Goal: Find contact information: Find contact information

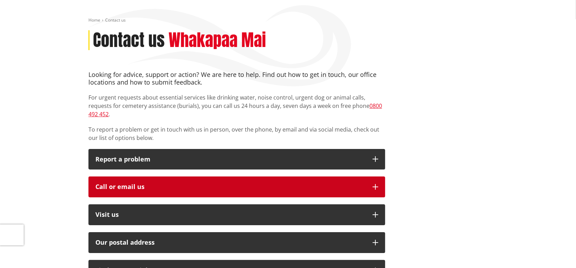
click at [125, 183] on div "Call or email us" at bounding box center [230, 186] width 270 height 7
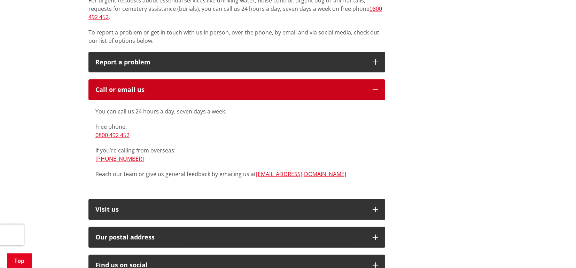
scroll to position [174, 0]
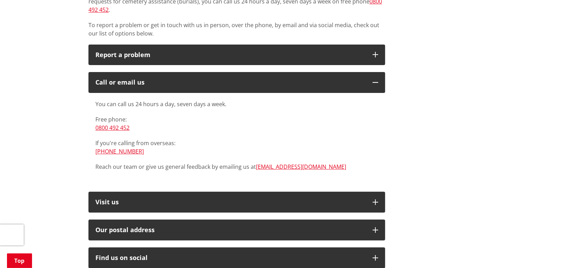
click at [62, 144] on div "Home Contact us Contact us Whakapaa Mai Looking for advice, support or action? …" at bounding box center [288, 205] width 576 height 619
click at [111, 124] on link "0800 492 452" at bounding box center [112, 128] width 34 height 8
click at [109, 124] on link "0800 492 452" at bounding box center [112, 128] width 34 height 8
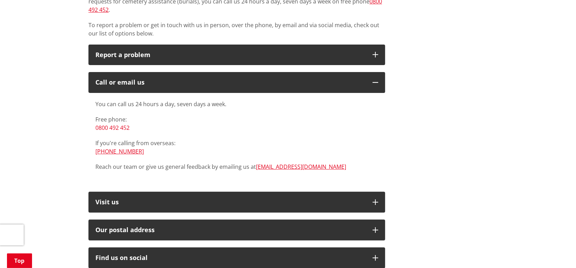
click at [109, 124] on link "0800 492 452" at bounding box center [112, 128] width 34 height 8
click at [48, 157] on div "Home Contact us Contact us Whakapaa Mai Looking for advice, support or action? …" at bounding box center [288, 205] width 576 height 619
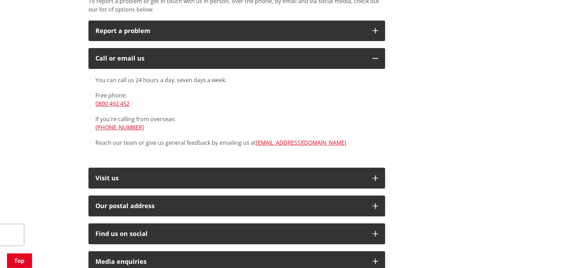
scroll to position [209, 0]
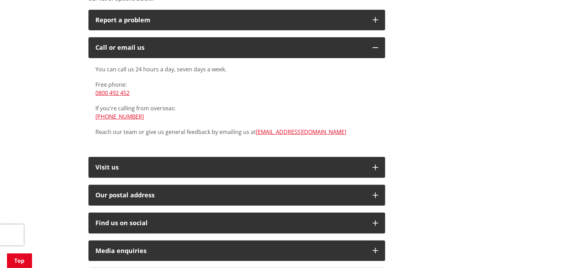
click at [60, 111] on div "Home Contact us Contact us Whakapaa Mai Looking for advice, support or action? …" at bounding box center [288, 170] width 576 height 619
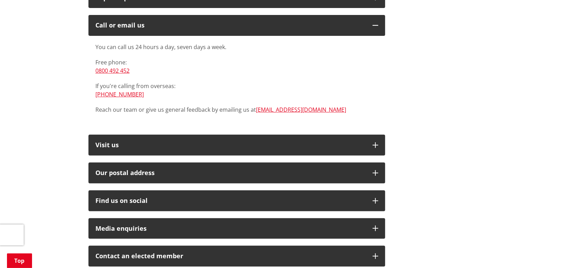
scroll to position [174, 0]
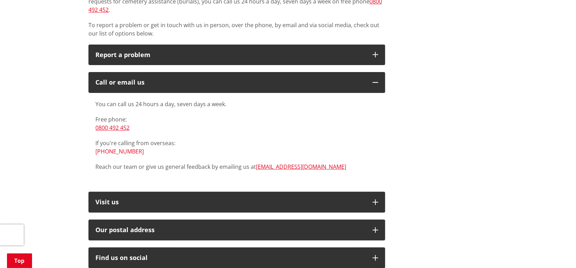
click at [111, 148] on link "[PHONE_NUMBER]" at bounding box center [119, 152] width 48 height 8
click at [59, 199] on div "Home Contact us Contact us Whakapaa Mai Looking for advice, support or action? …" at bounding box center [288, 205] width 576 height 619
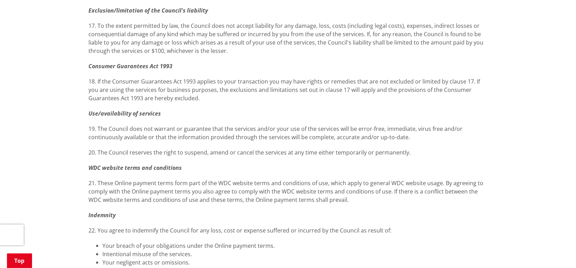
scroll to position [835, 0]
